Goal: Go to known website: Access a specific website the user already knows

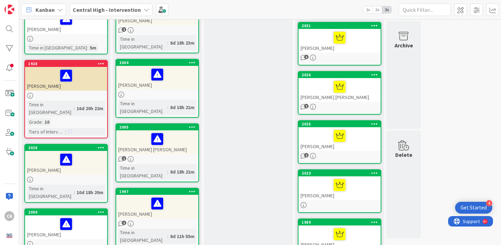
scroll to position [219, 0]
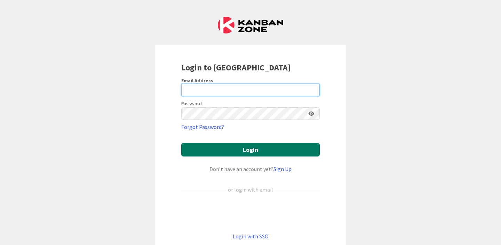
type input "[PERSON_NAME][EMAIL_ADDRESS][PERSON_NAME][DOMAIN_NAME]"
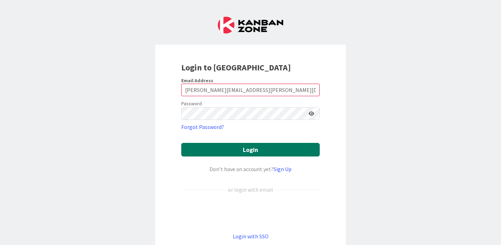
click at [235, 143] on button "Login" at bounding box center [250, 150] width 138 height 14
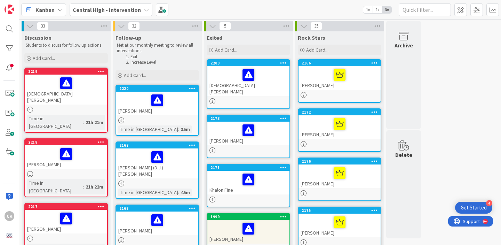
scroll to position [7, 0]
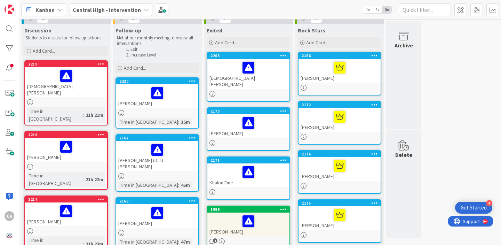
click at [188, 208] on div at bounding box center [157, 212] width 78 height 15
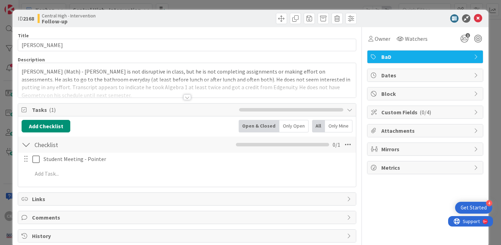
click at [188, 96] on div at bounding box center [187, 97] width 8 height 6
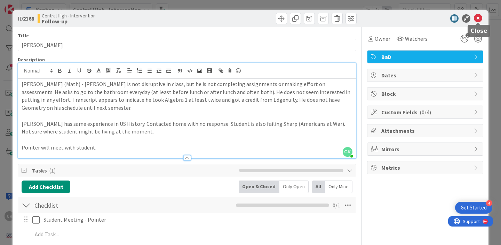
click at [478, 19] on icon at bounding box center [478, 18] width 8 height 8
